Goal: Navigation & Orientation: Find specific page/section

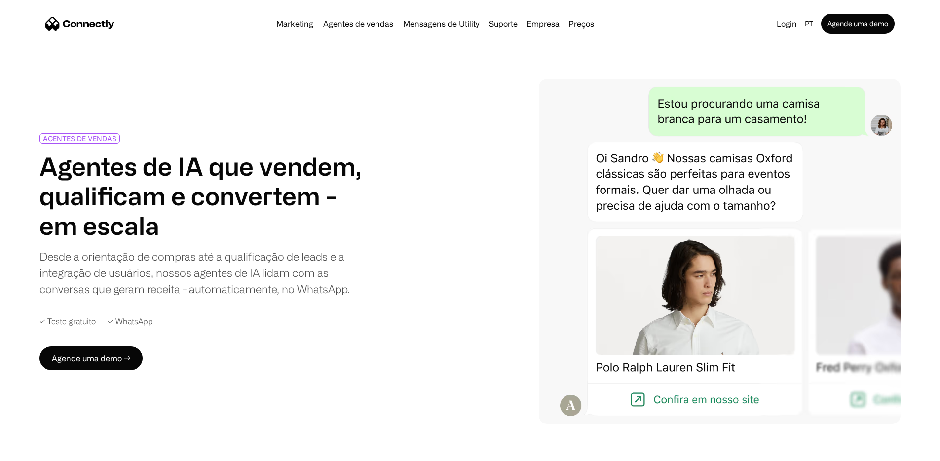
click at [589, 31] on div "Marketing Agentes de vendas Mensagens de Utility Suporte Empresa Sobre nós Carr…" at bounding box center [435, 24] width 326 height 14
click at [590, 28] on link "Preços" at bounding box center [581, 24] width 34 height 8
click at [594, 28] on link "Preços" at bounding box center [581, 24] width 34 height 8
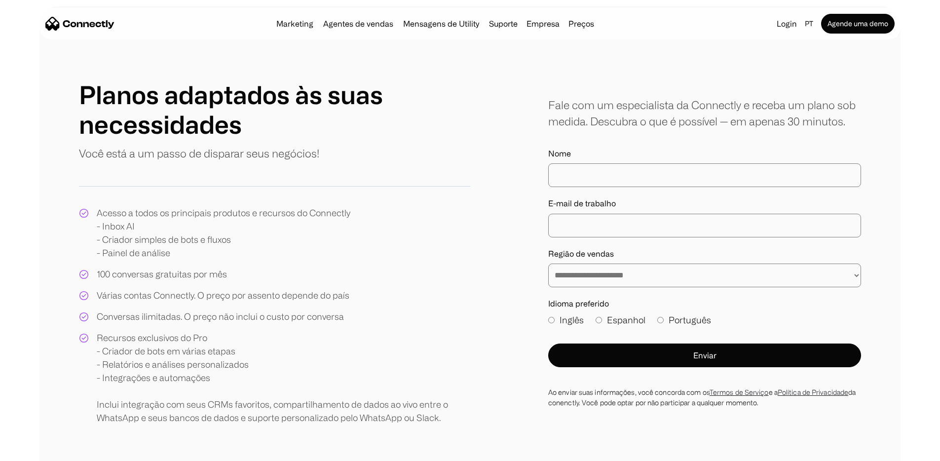
scroll to position [43, 0]
